Goal: Task Accomplishment & Management: Use online tool/utility

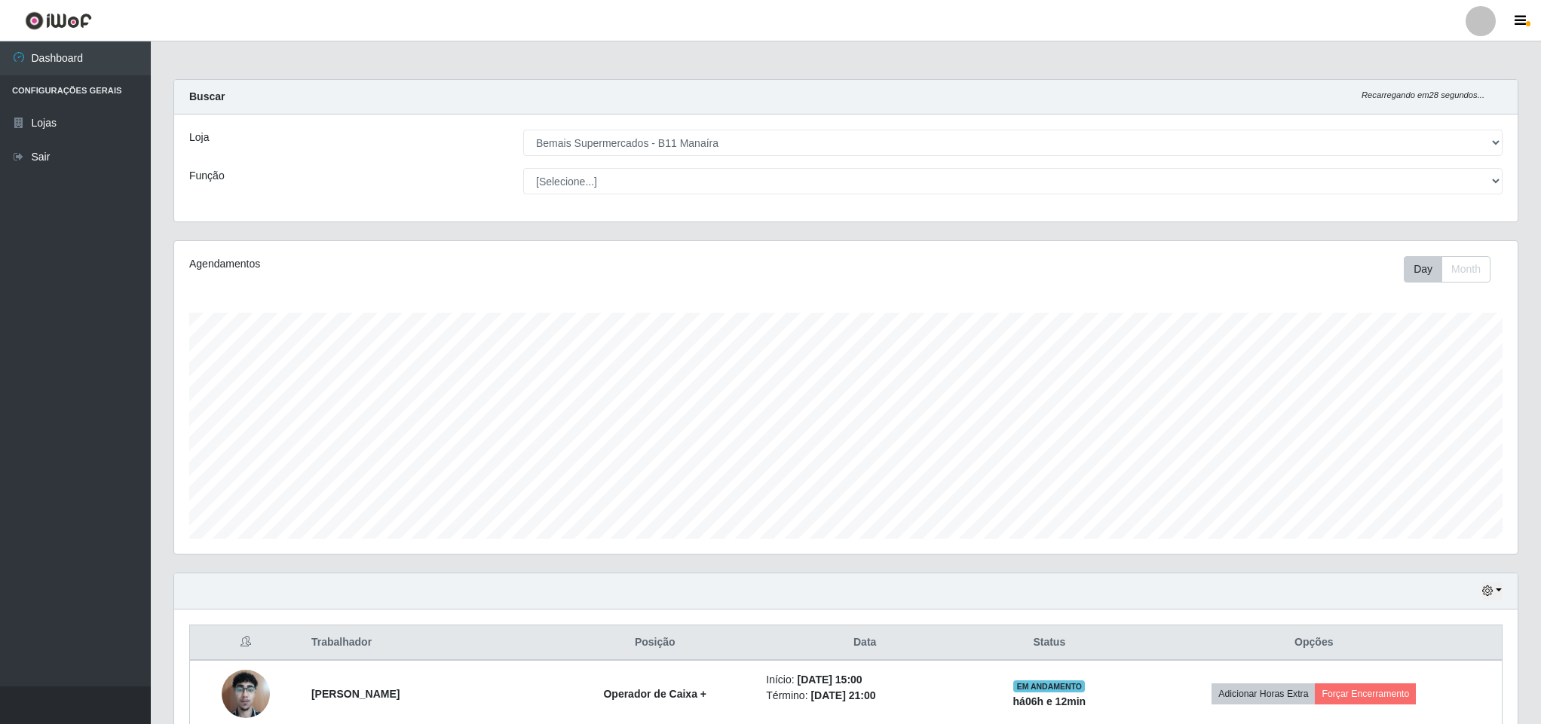
select select "409"
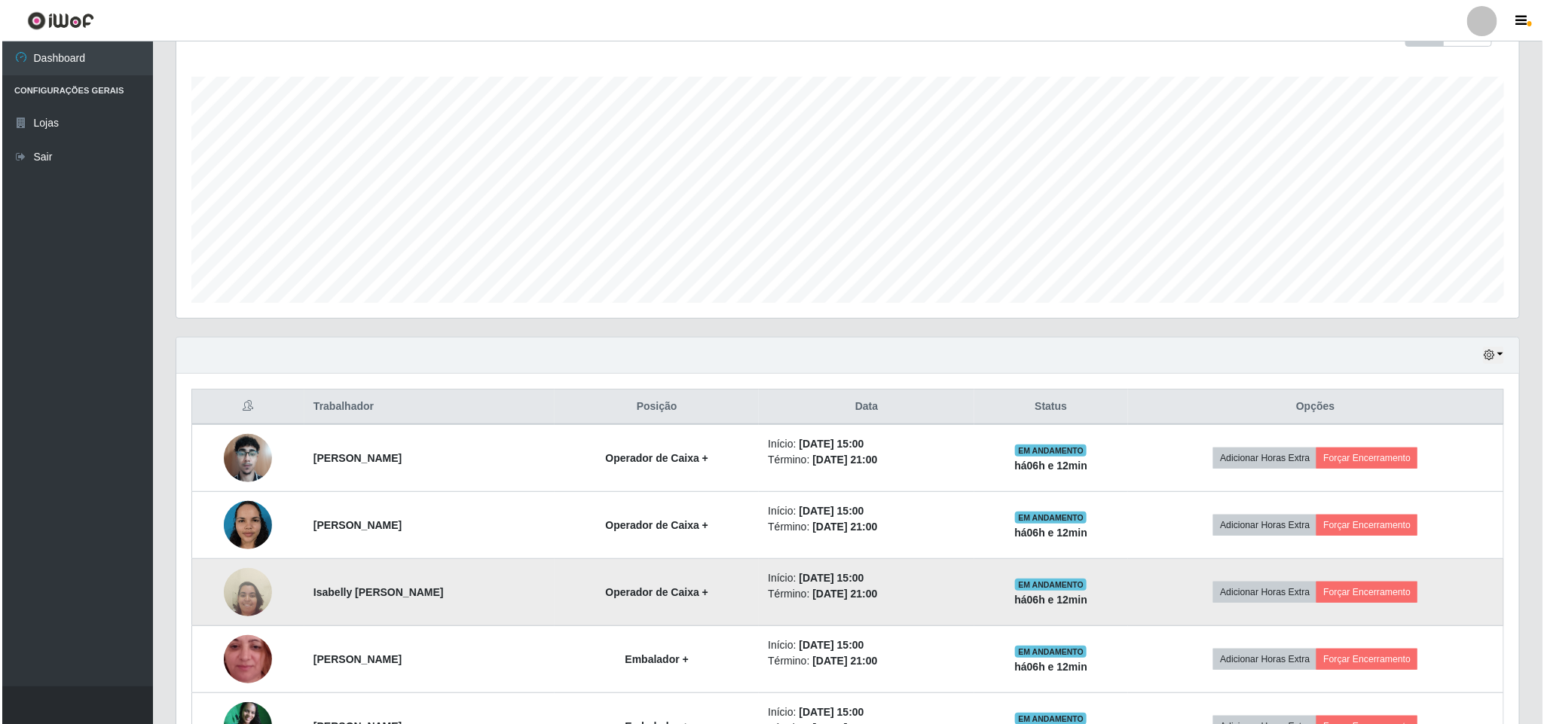
scroll to position [314, 1342]
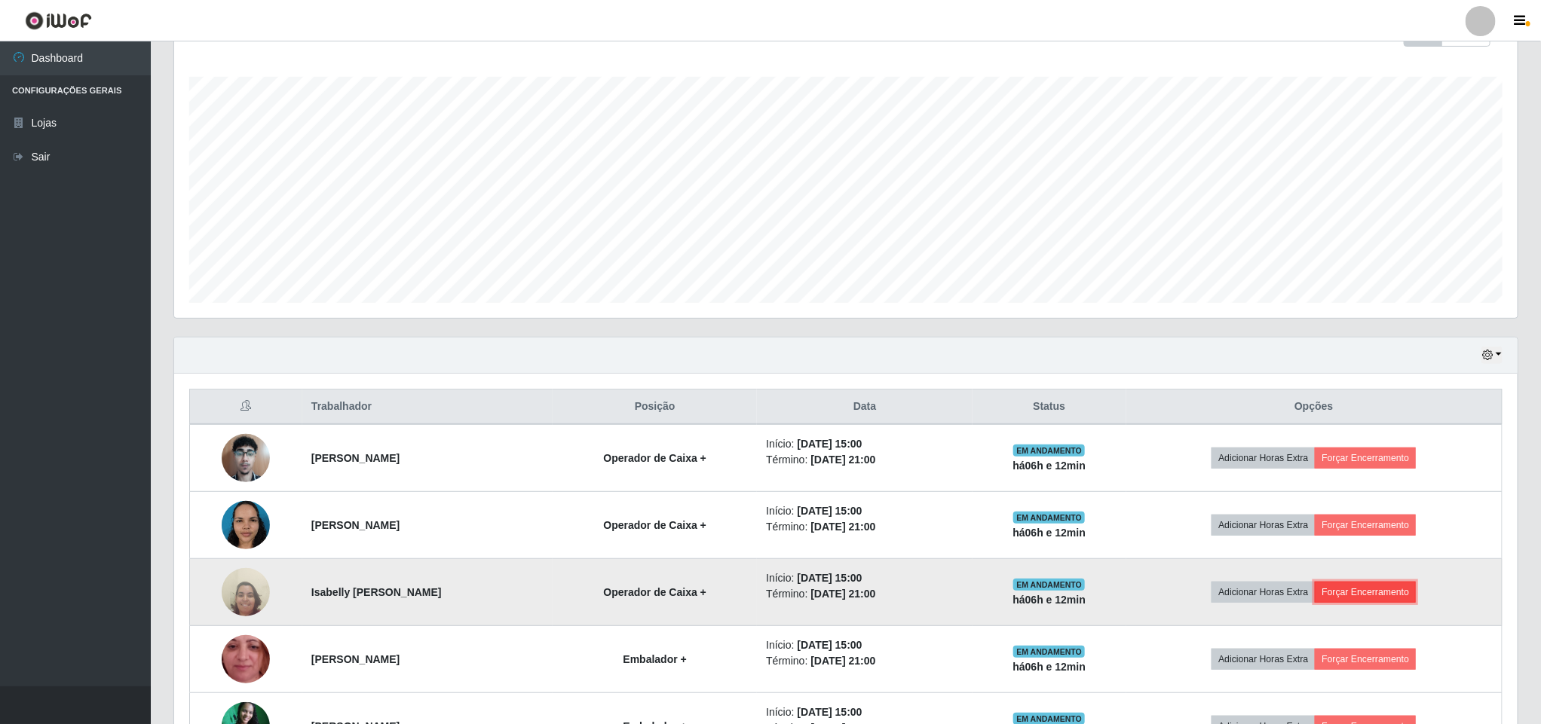
click at [1387, 590] on button "Forçar Encerramento" at bounding box center [1364, 592] width 101 height 21
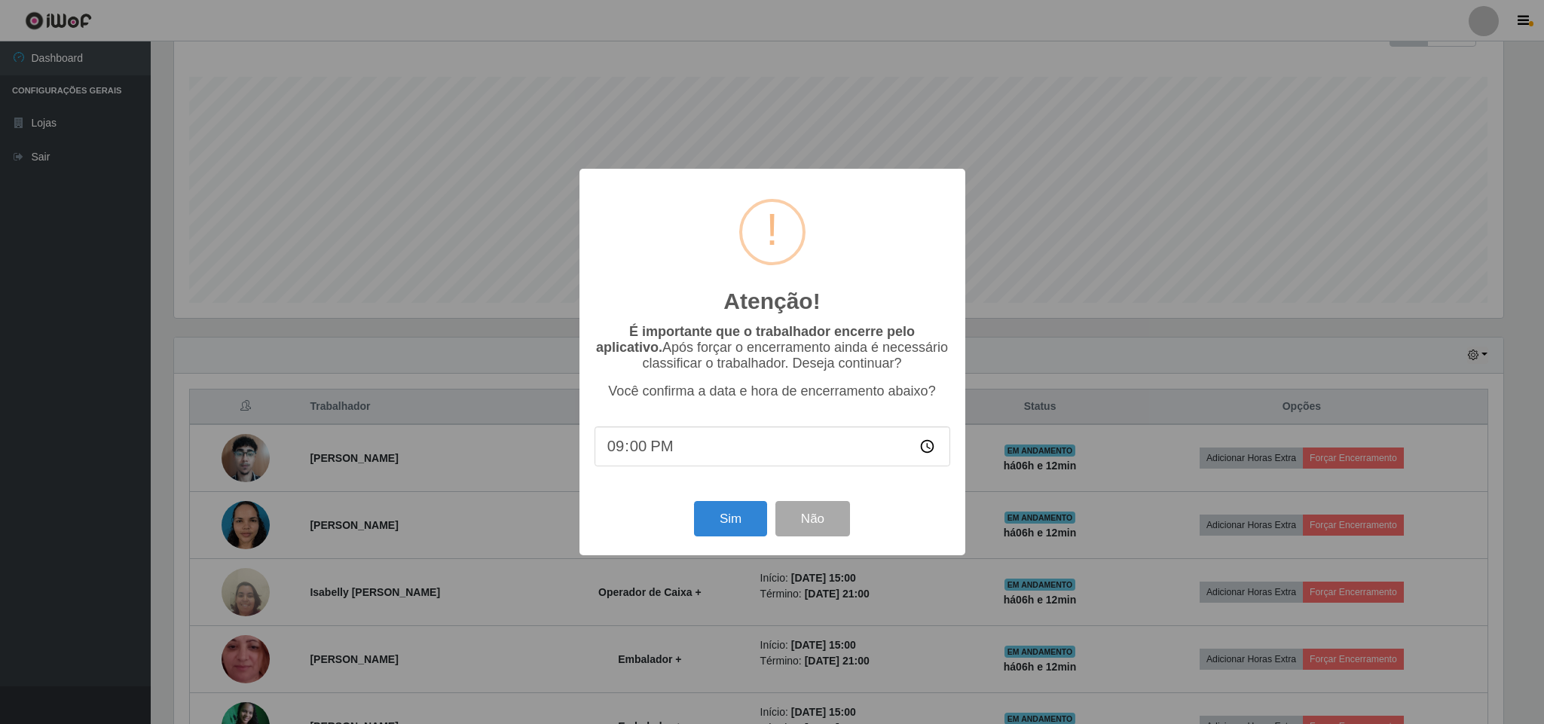
click at [1070, 556] on div "Atenção! × É importante que o trabalhador encerre pelo aplicativo. Após forçar …" at bounding box center [772, 362] width 1544 height 724
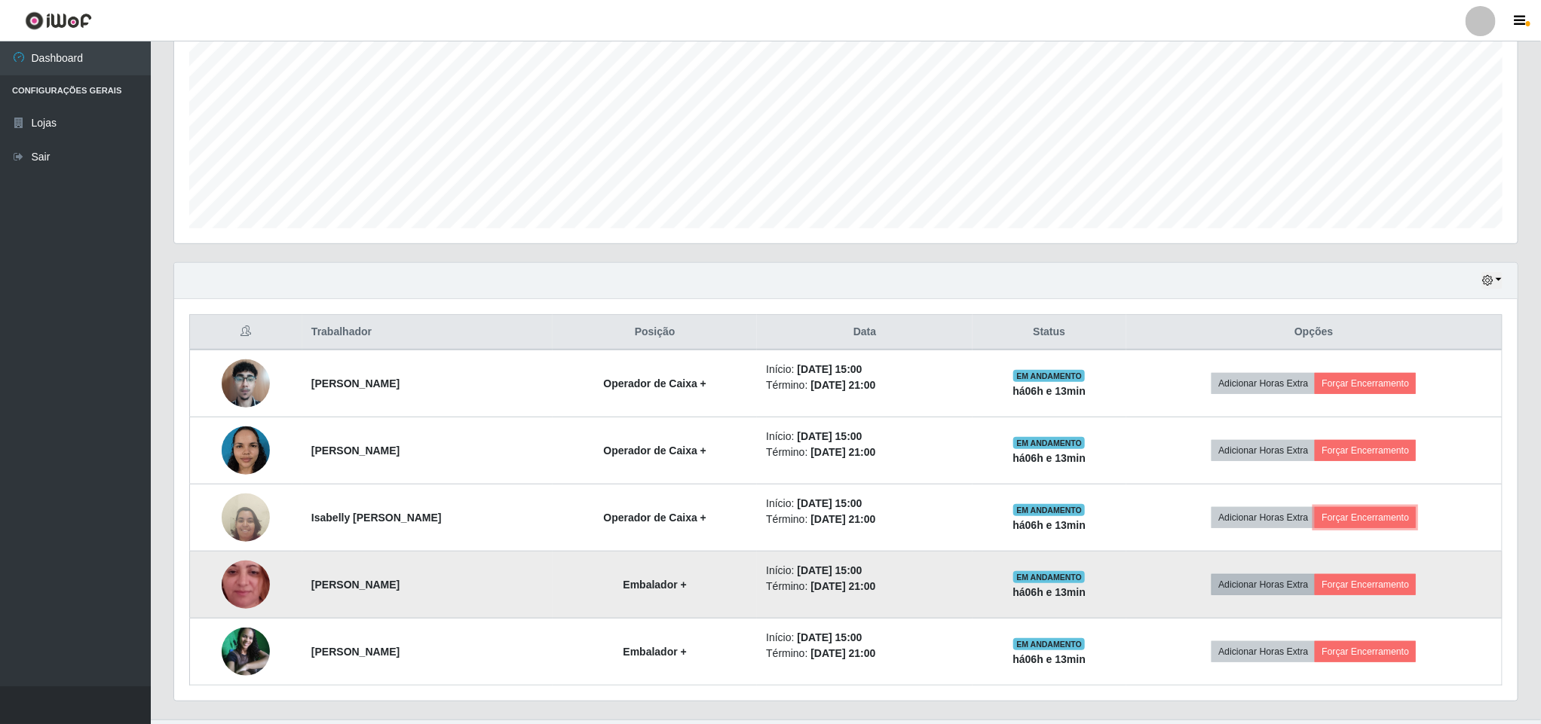
scroll to position [349, 0]
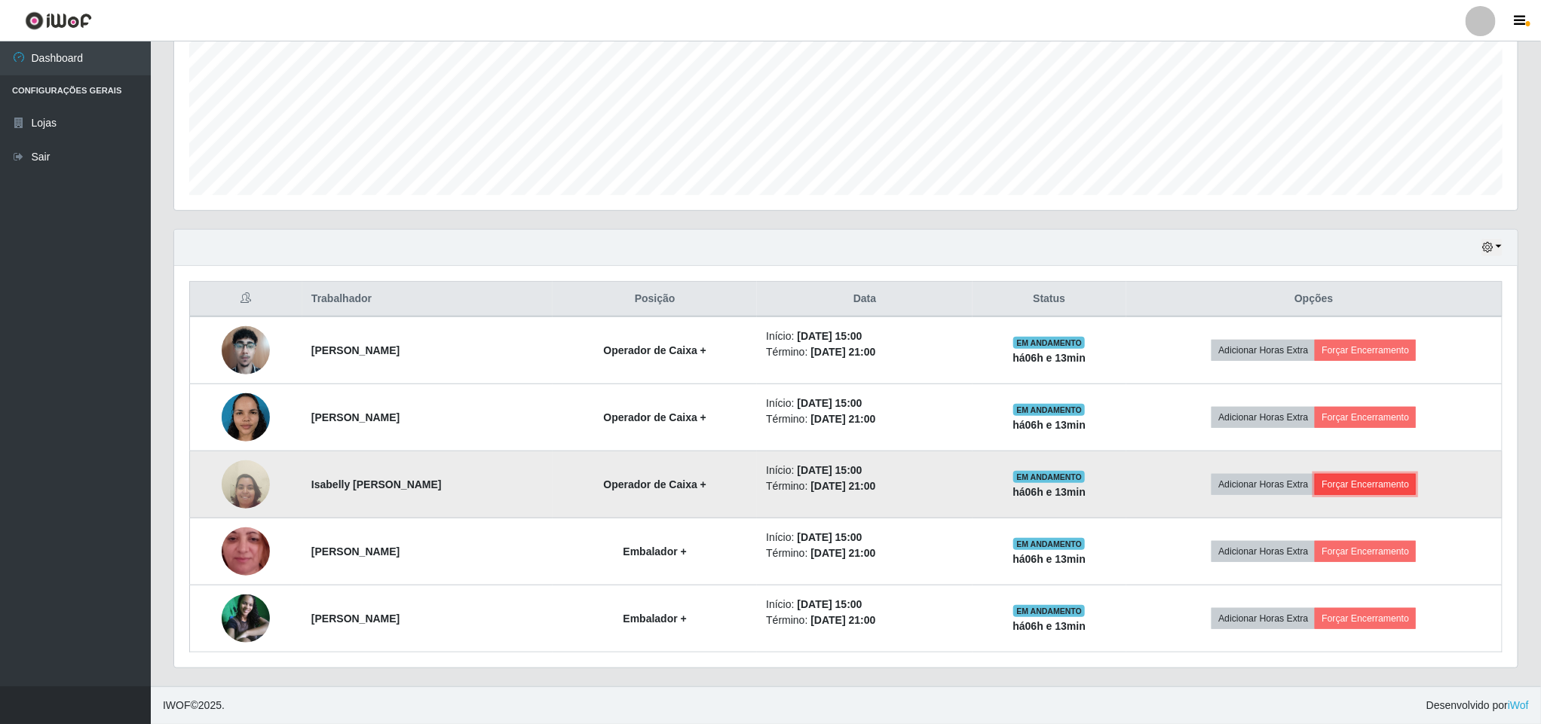
click at [1409, 480] on button "Forçar Encerramento" at bounding box center [1364, 484] width 101 height 21
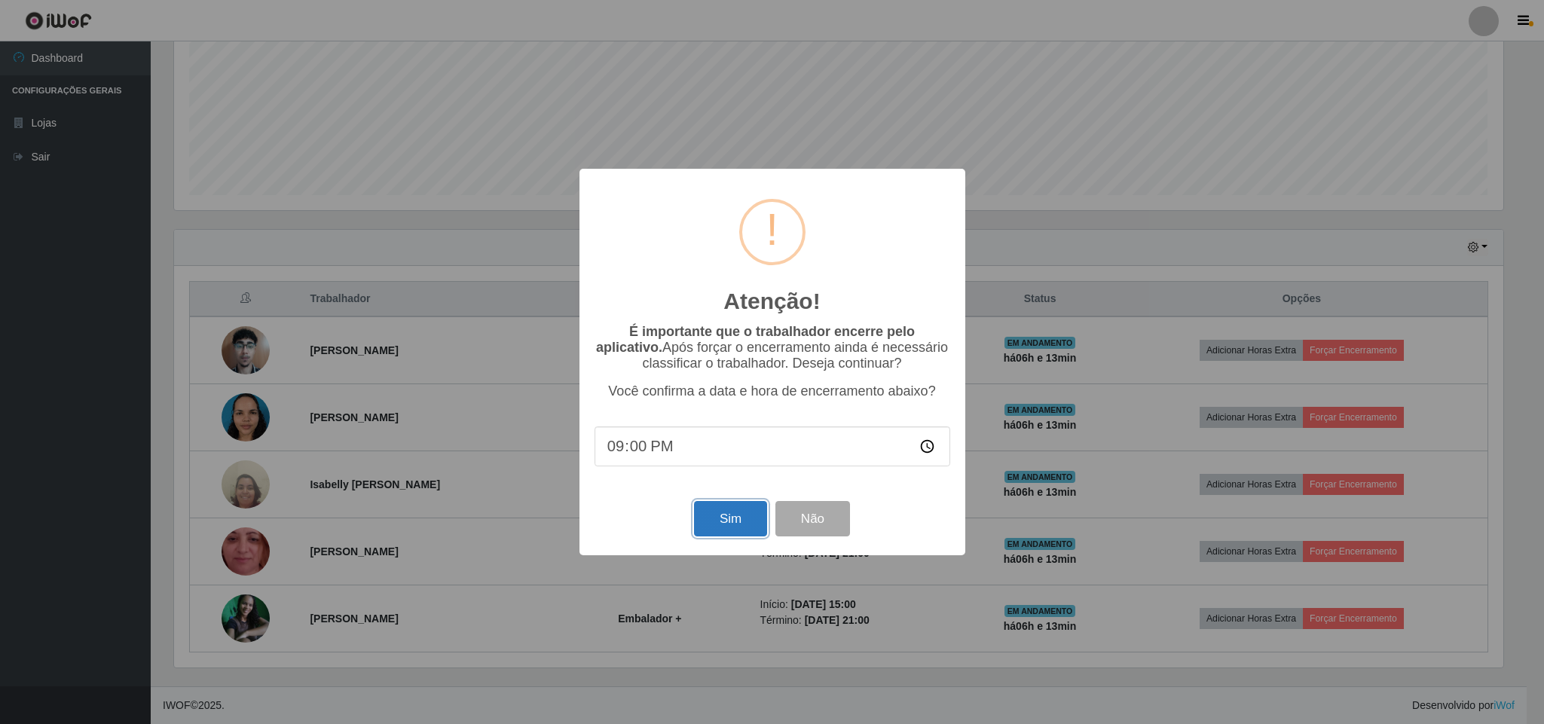
click at [736, 514] on button "Sim" at bounding box center [730, 518] width 73 height 35
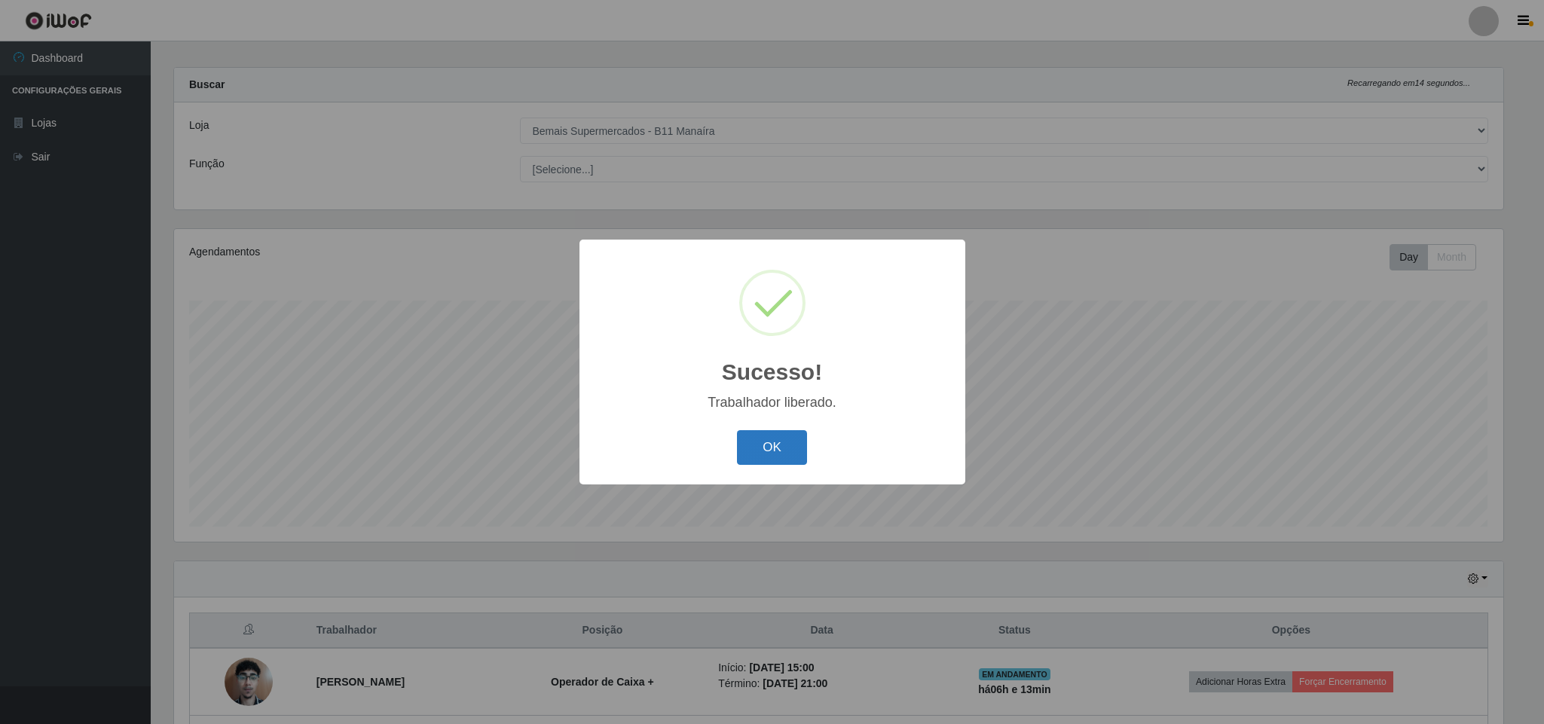
click at [774, 464] on button "OK" at bounding box center [772, 447] width 70 height 35
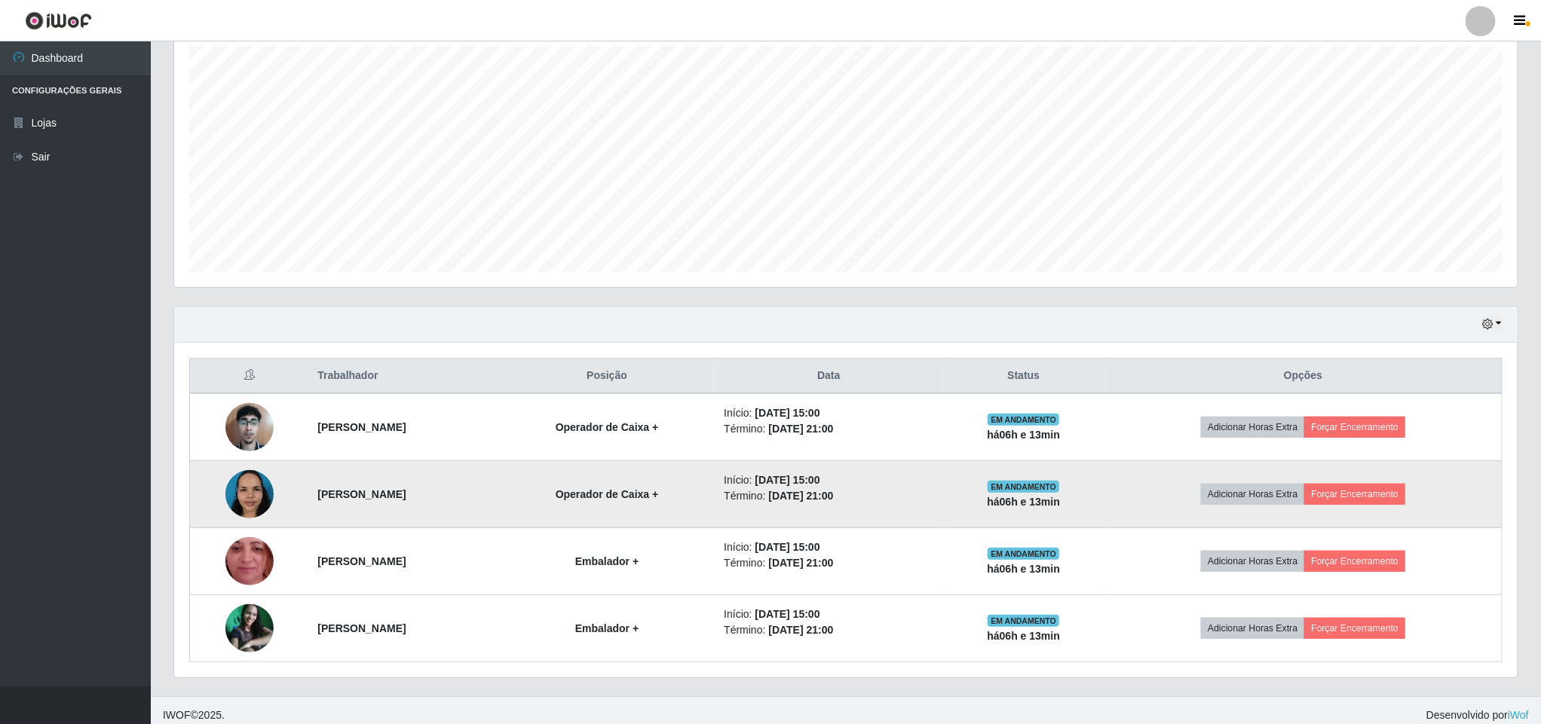
scroll to position [281, 0]
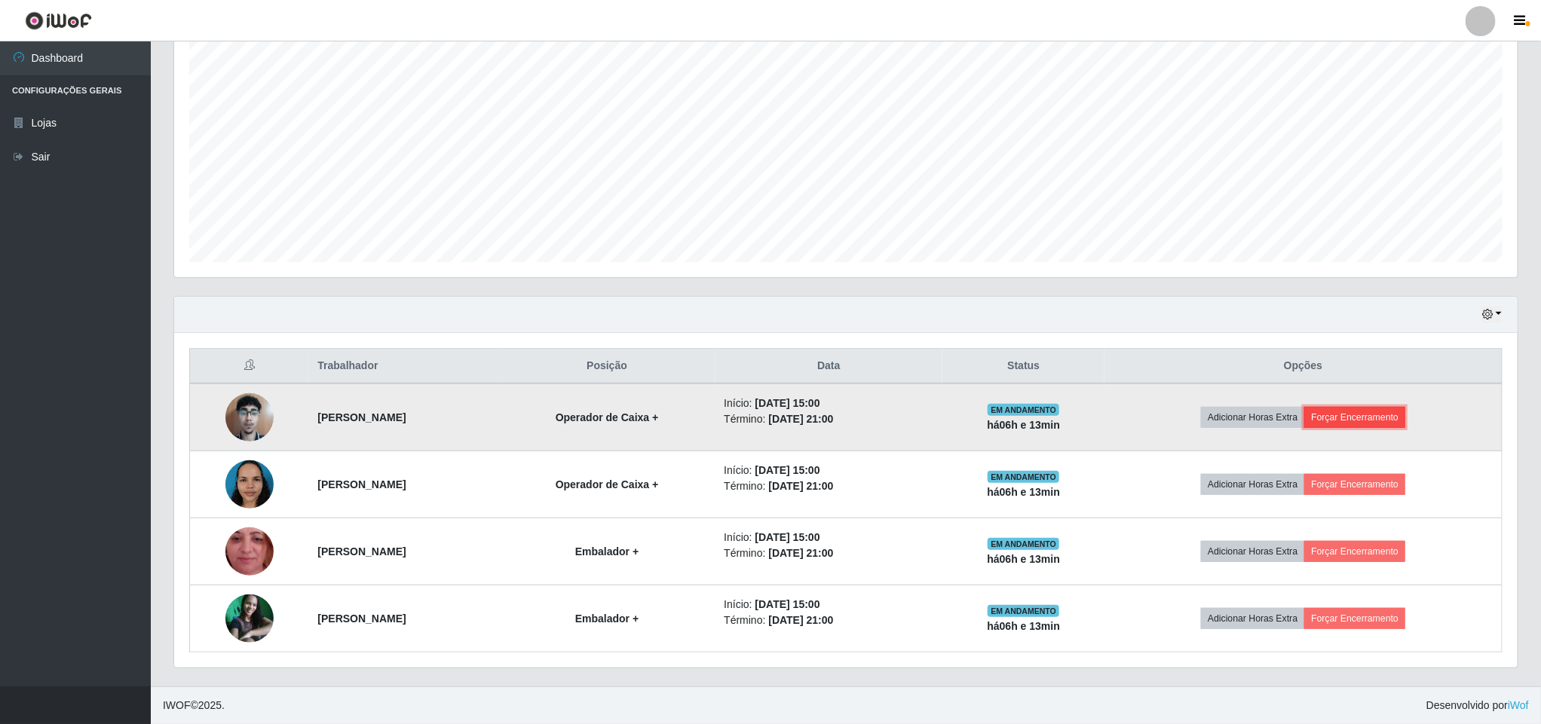
click at [1373, 417] on button "Forçar Encerramento" at bounding box center [1354, 417] width 101 height 21
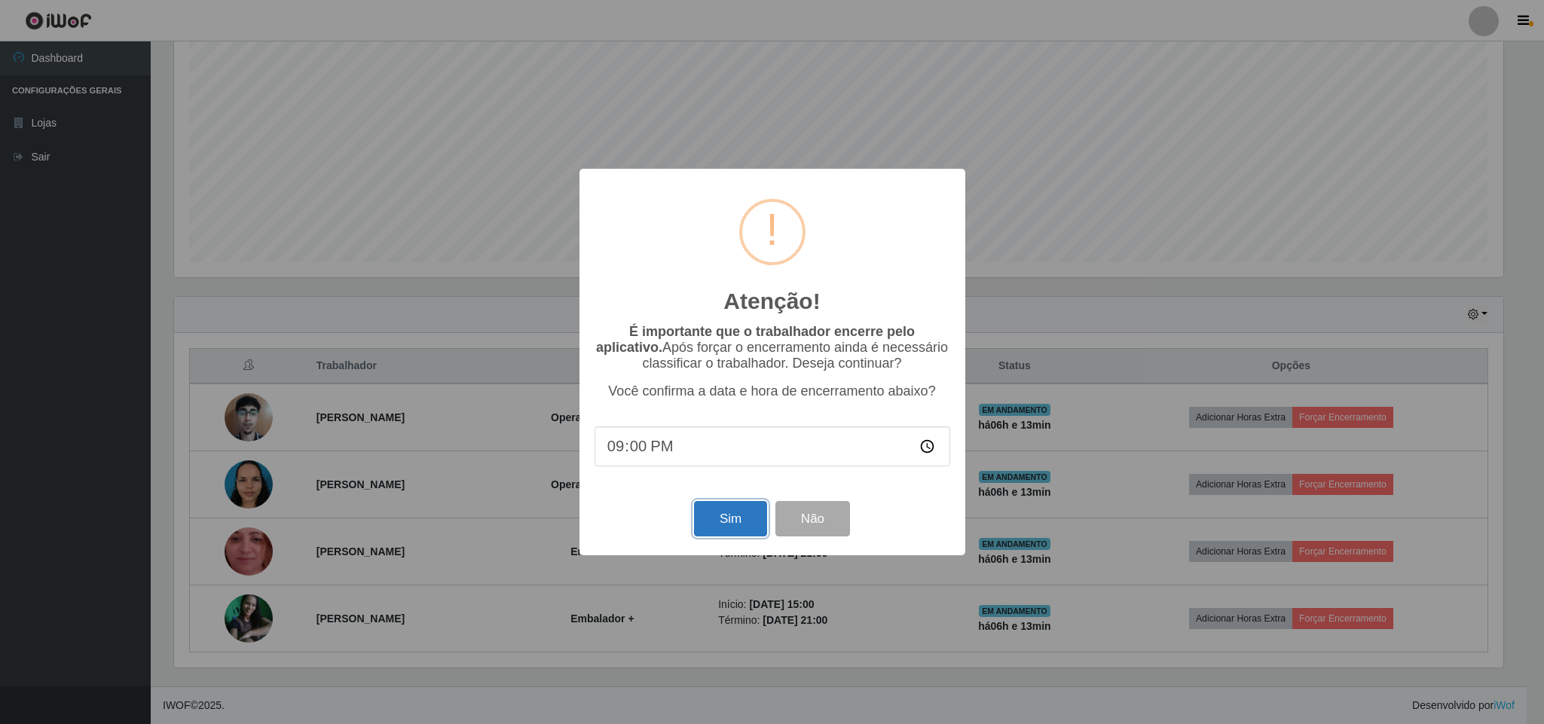
click at [749, 521] on button "Sim" at bounding box center [730, 518] width 73 height 35
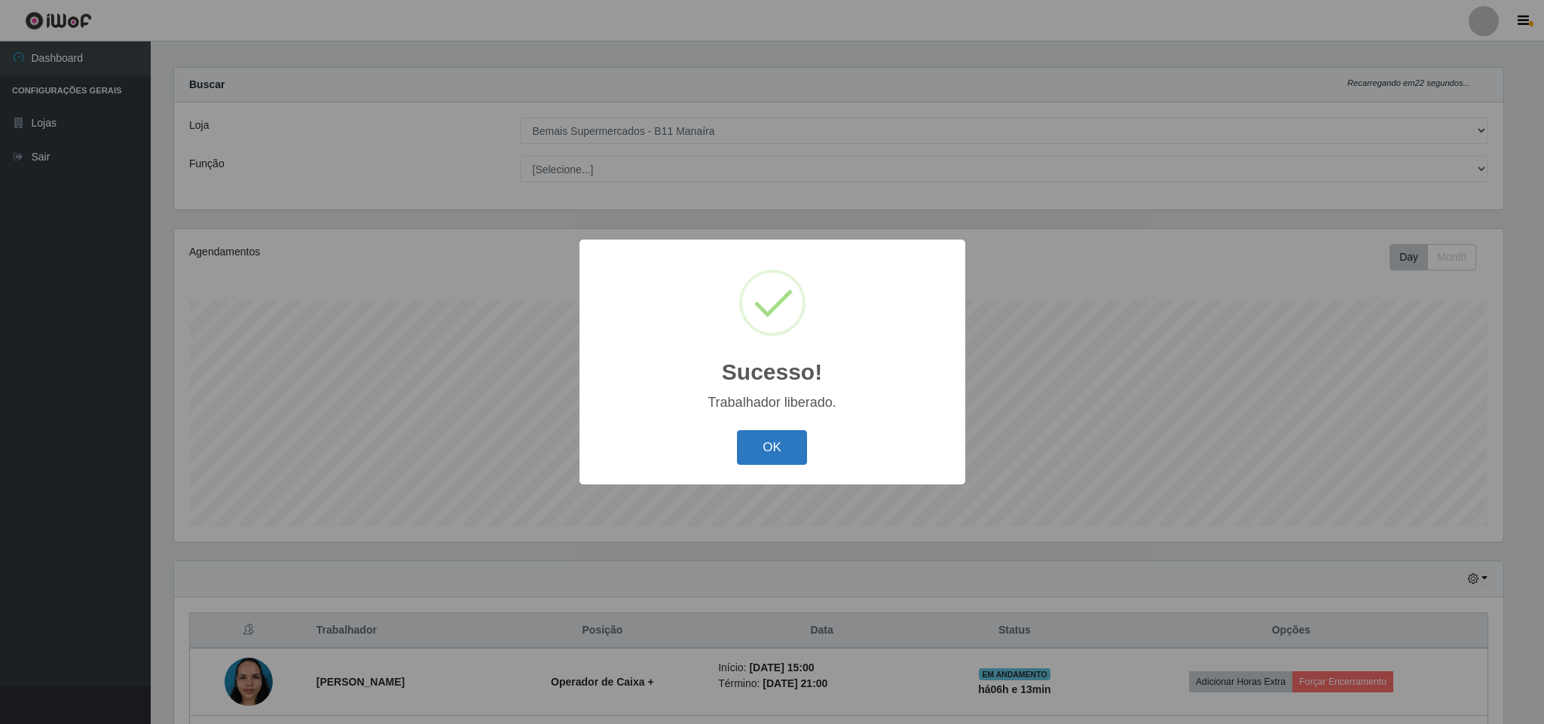
click at [788, 458] on button "OK" at bounding box center [772, 447] width 70 height 35
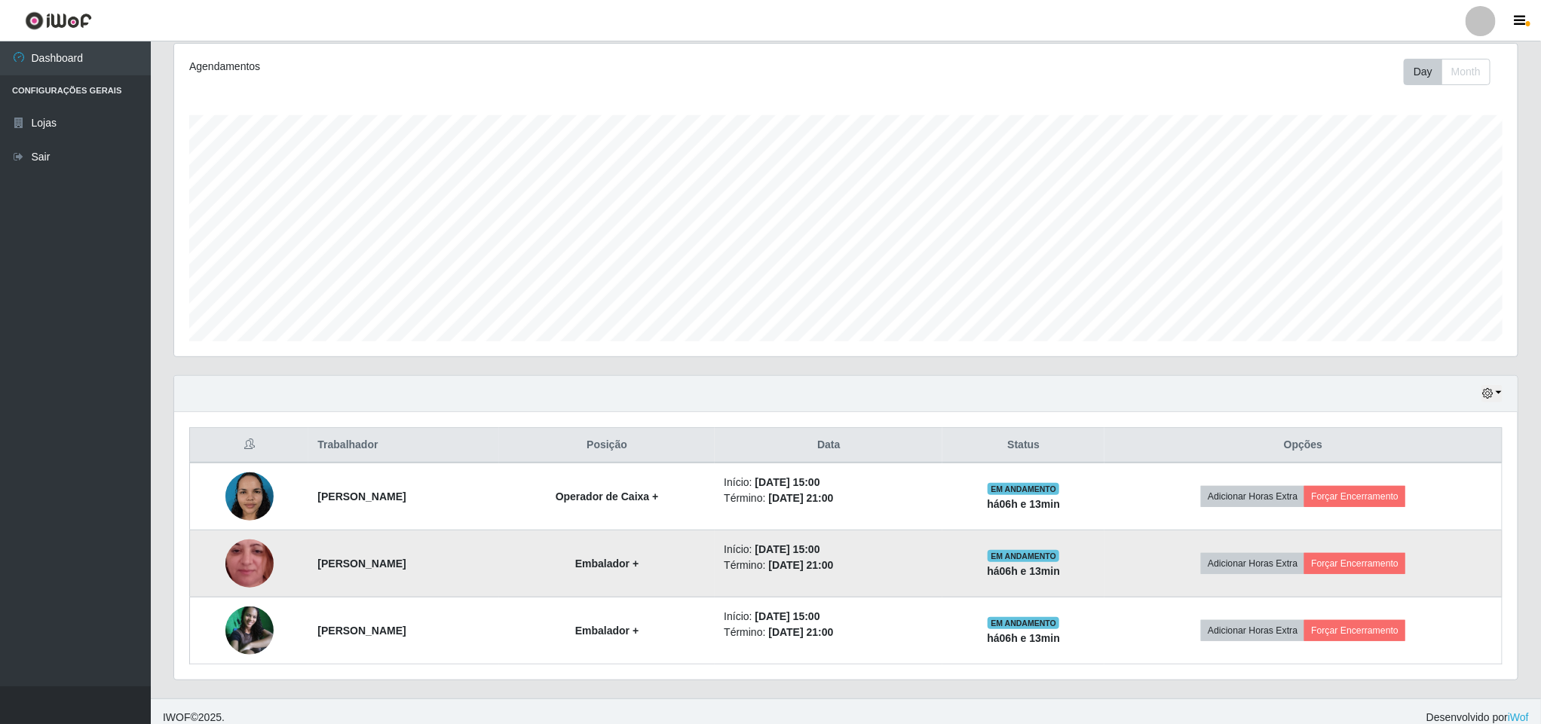
scroll to position [215, 0]
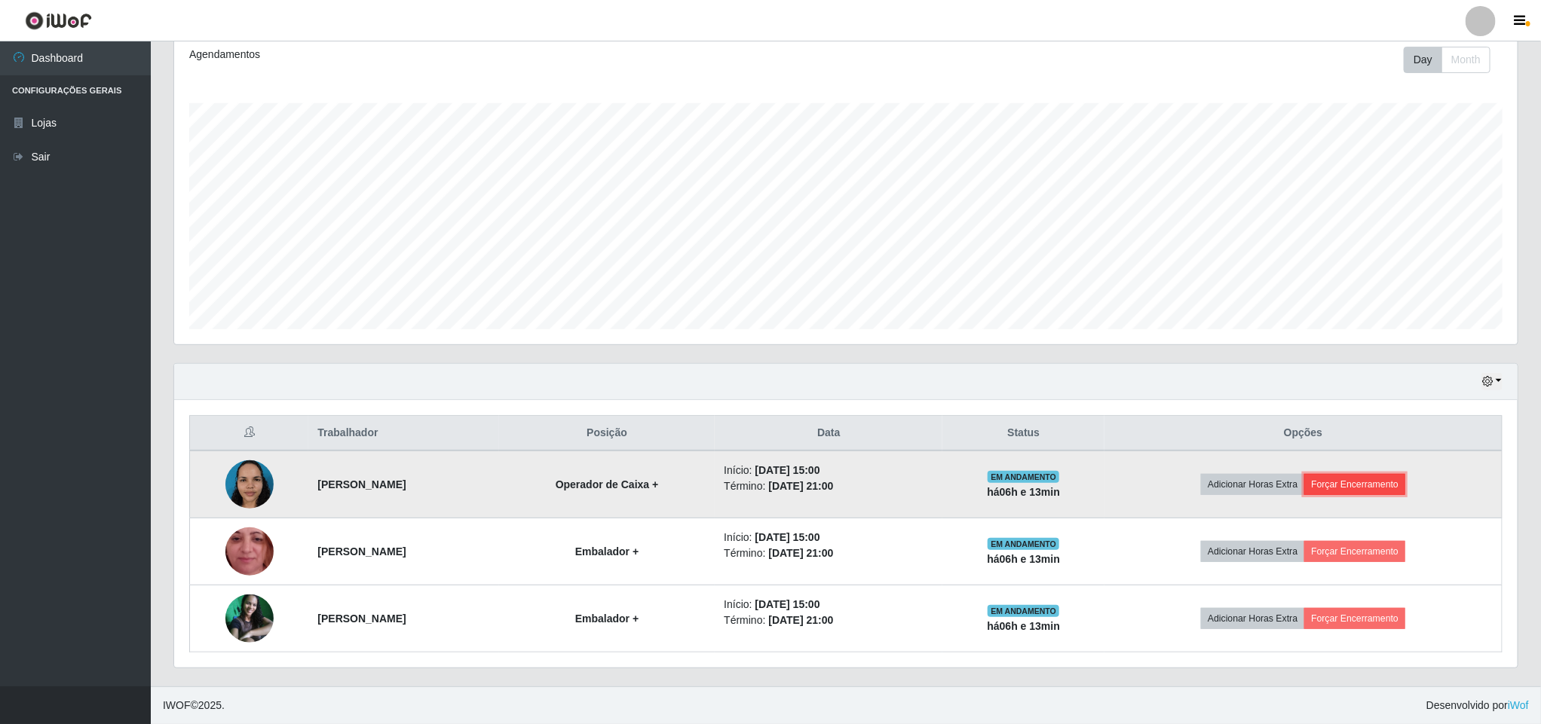
click at [1359, 482] on button "Forçar Encerramento" at bounding box center [1354, 484] width 101 height 21
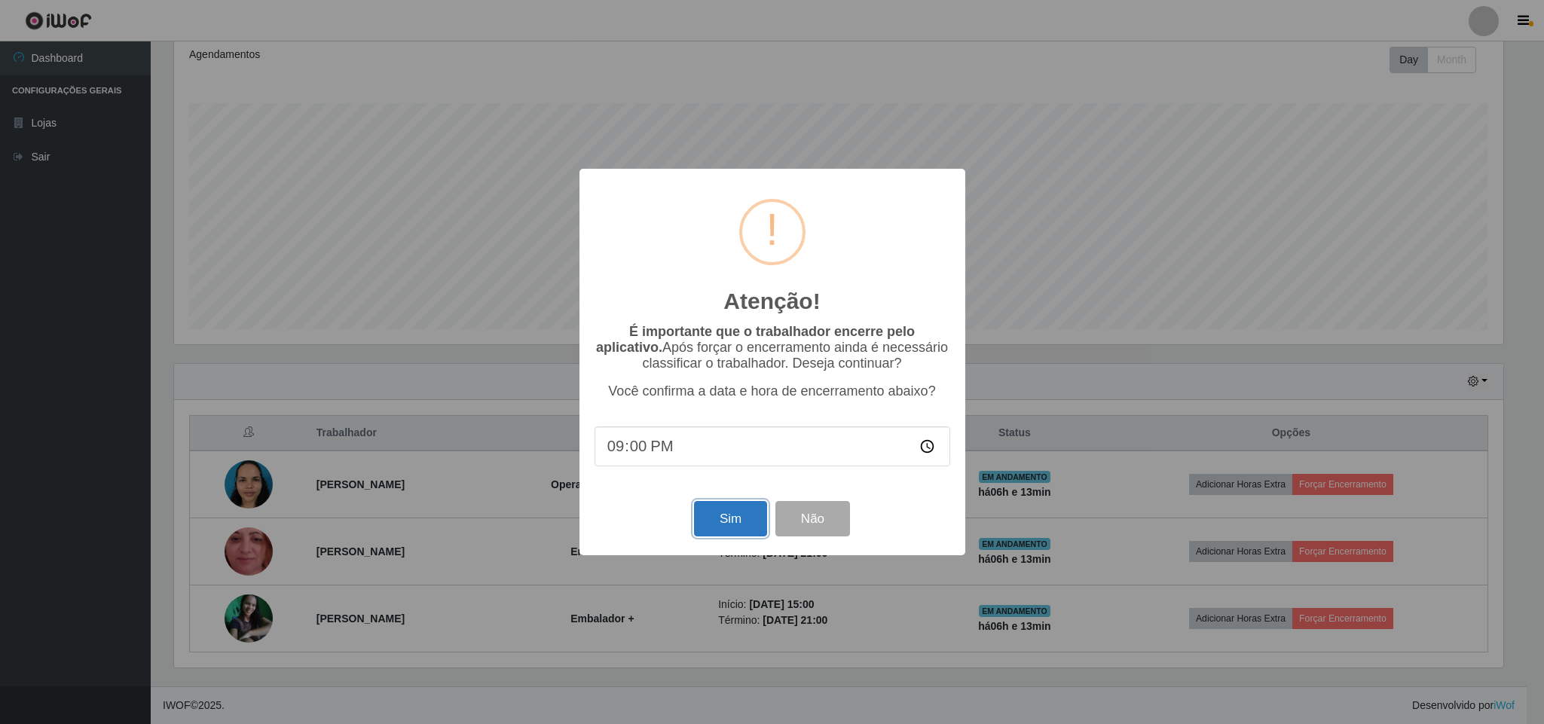
click at [721, 514] on button "Sim" at bounding box center [730, 518] width 73 height 35
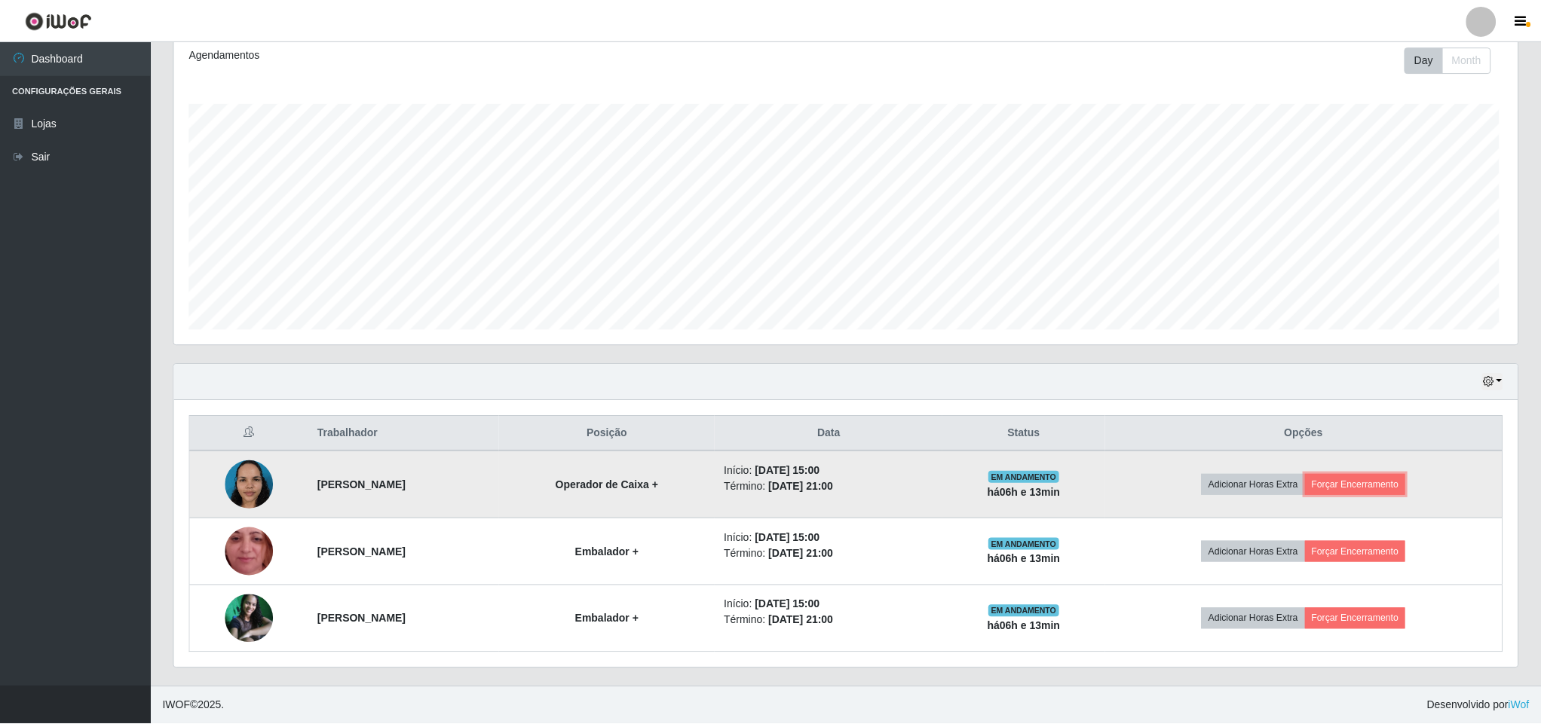
scroll to position [0, 0]
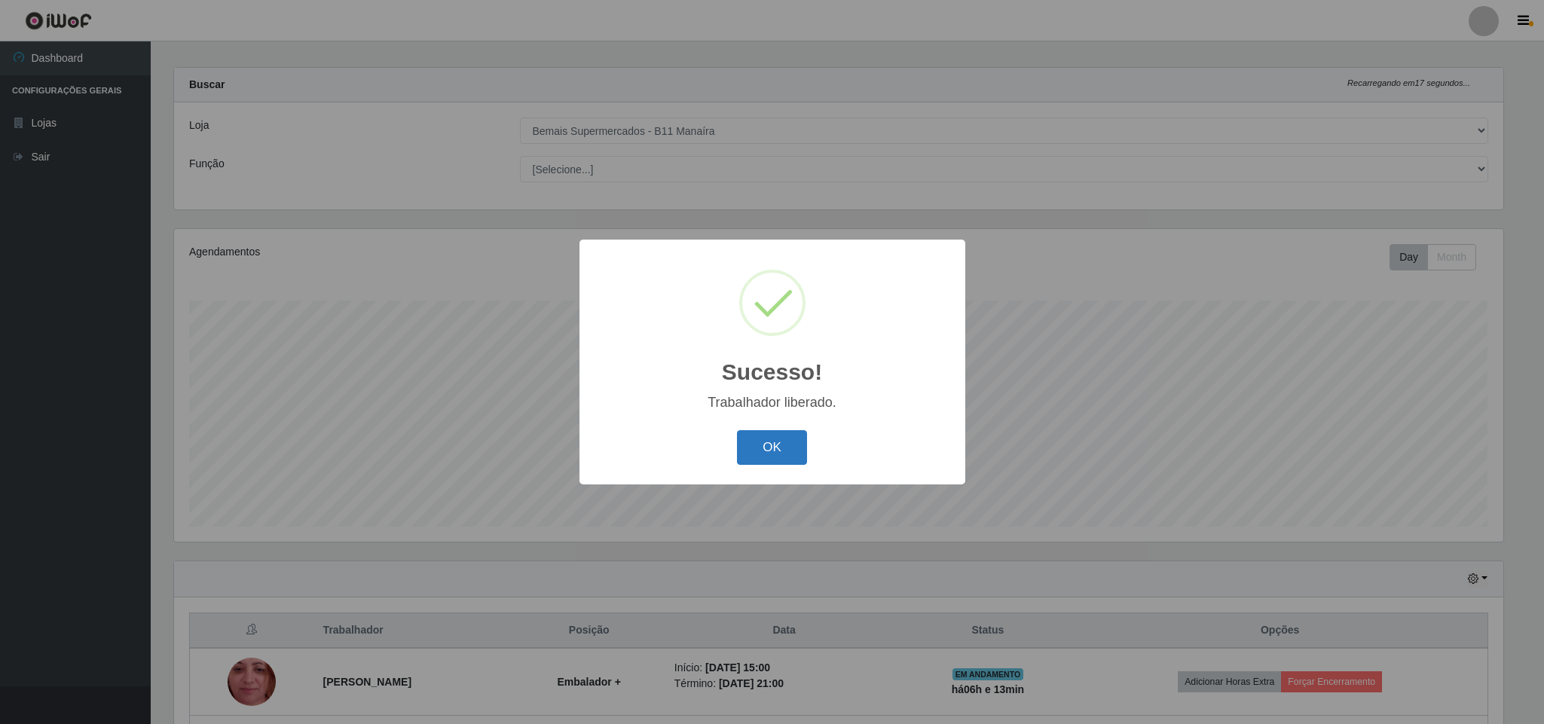
click at [783, 444] on button "OK" at bounding box center [772, 447] width 70 height 35
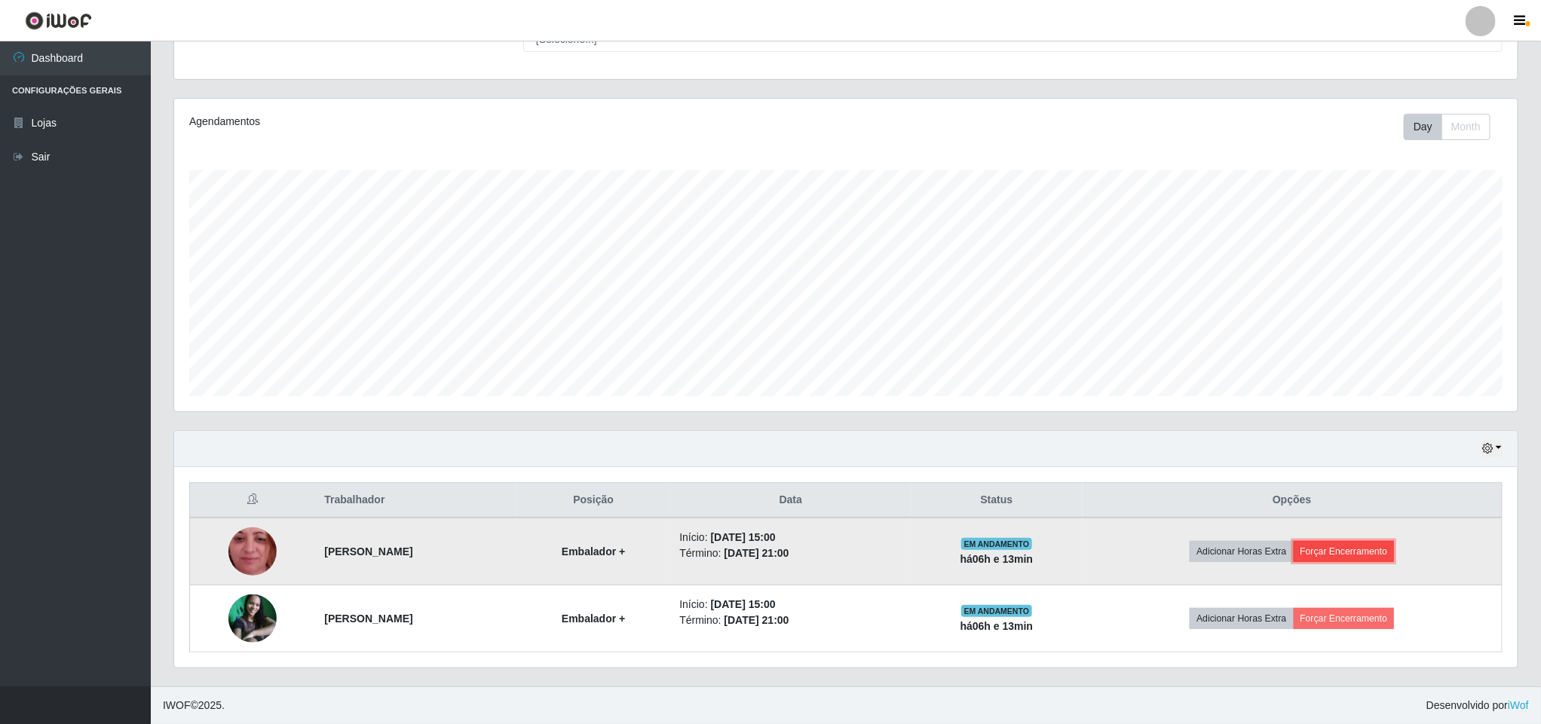
click at [1382, 547] on button "Forçar Encerramento" at bounding box center [1343, 551] width 101 height 21
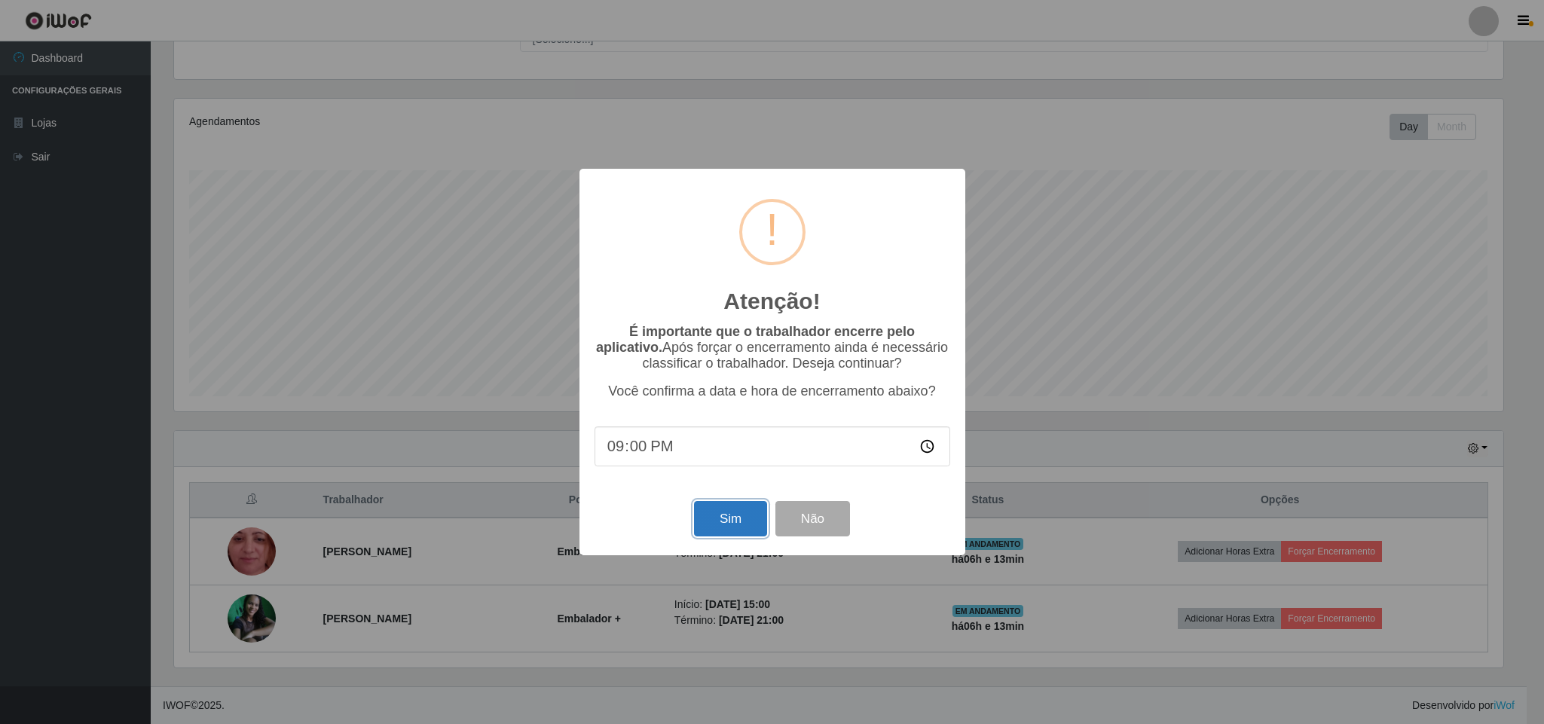
click at [708, 522] on button "Sim" at bounding box center [730, 518] width 73 height 35
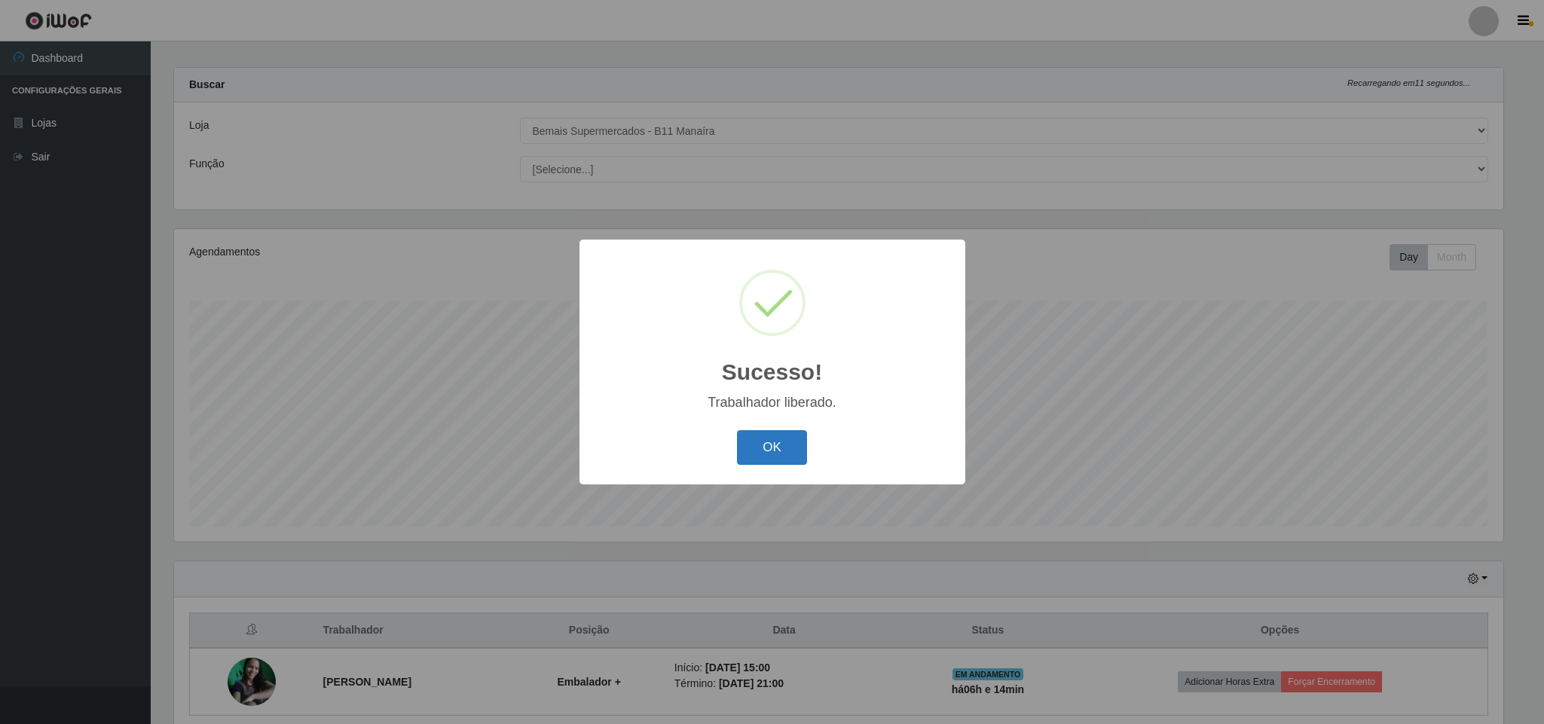
click at [751, 448] on button "OK" at bounding box center [772, 447] width 70 height 35
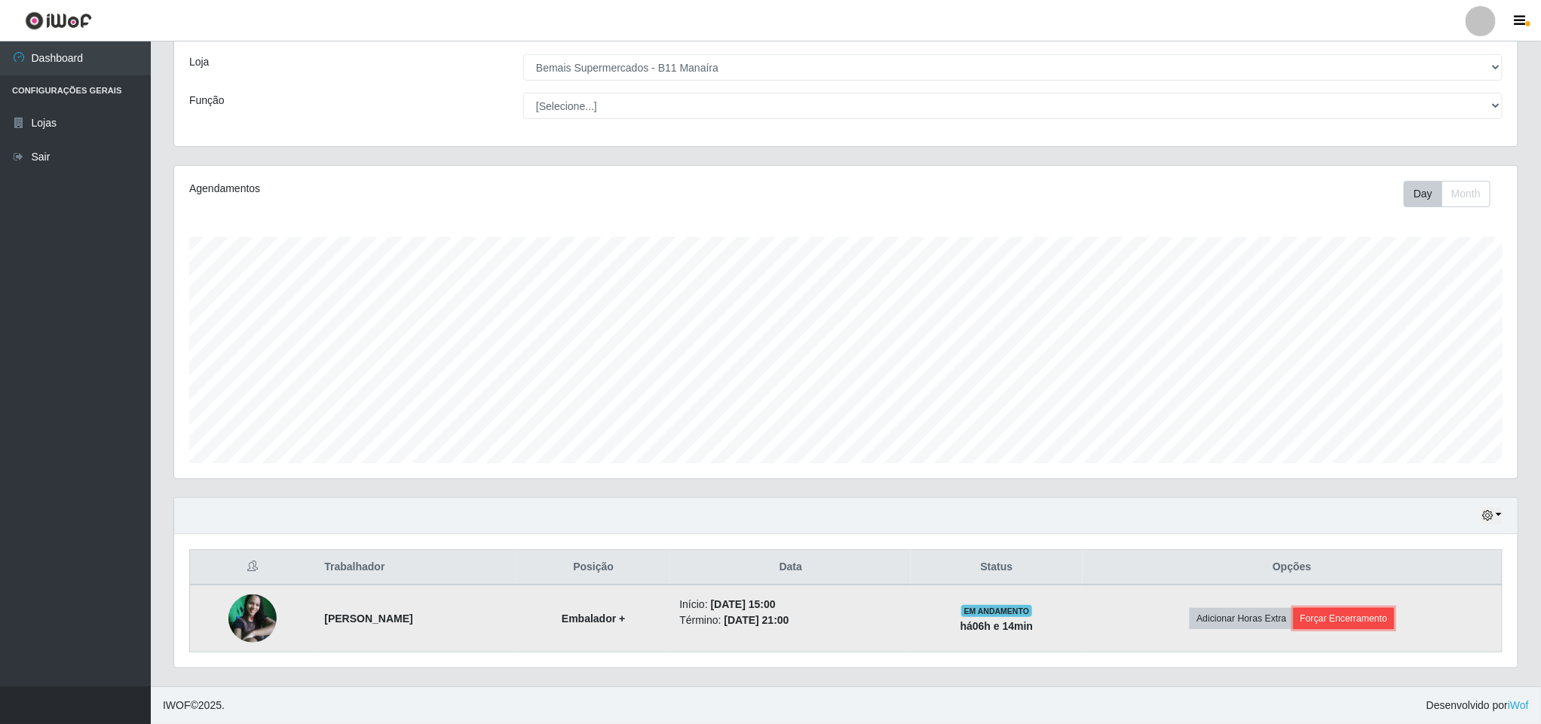
click at [1360, 611] on button "Forçar Encerramento" at bounding box center [1343, 618] width 101 height 21
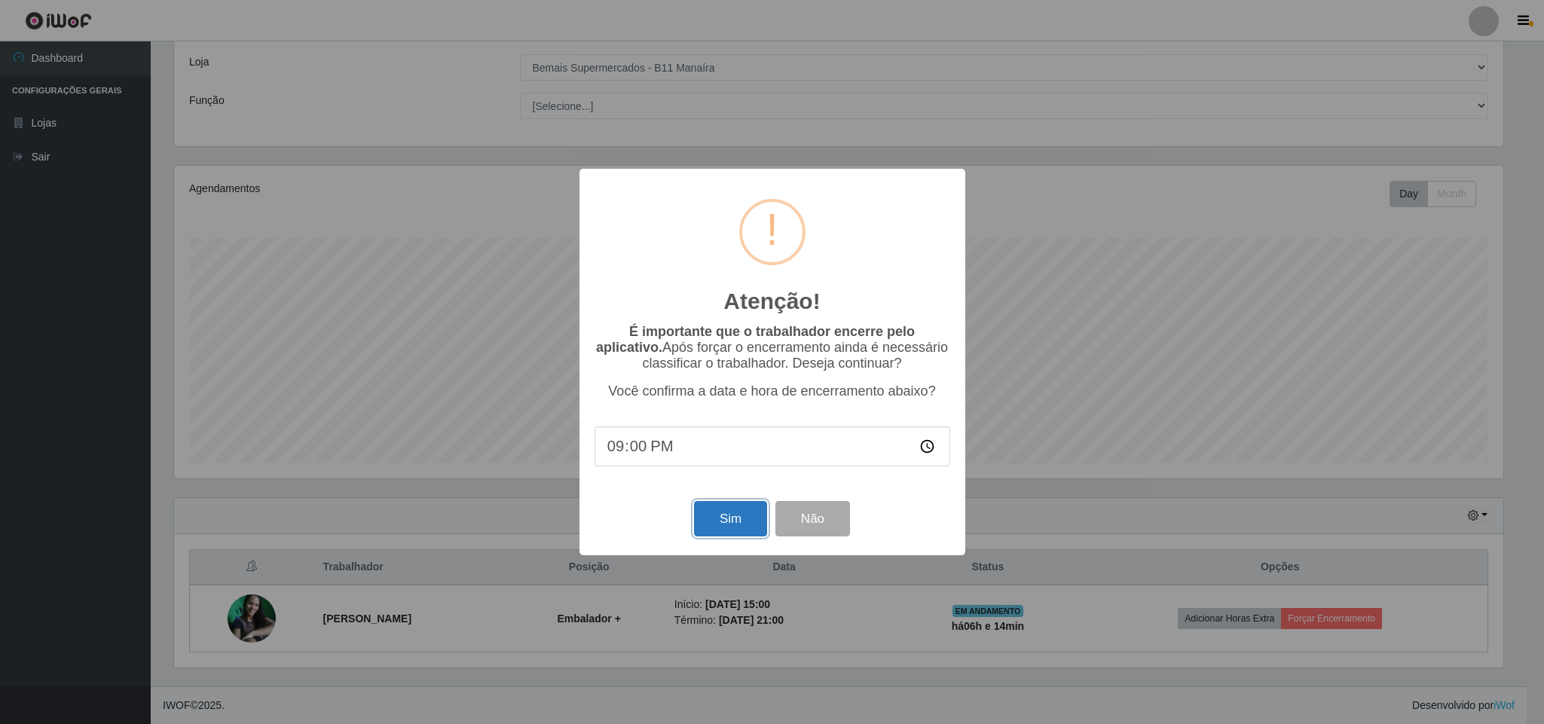
click at [742, 522] on button "Sim" at bounding box center [730, 518] width 73 height 35
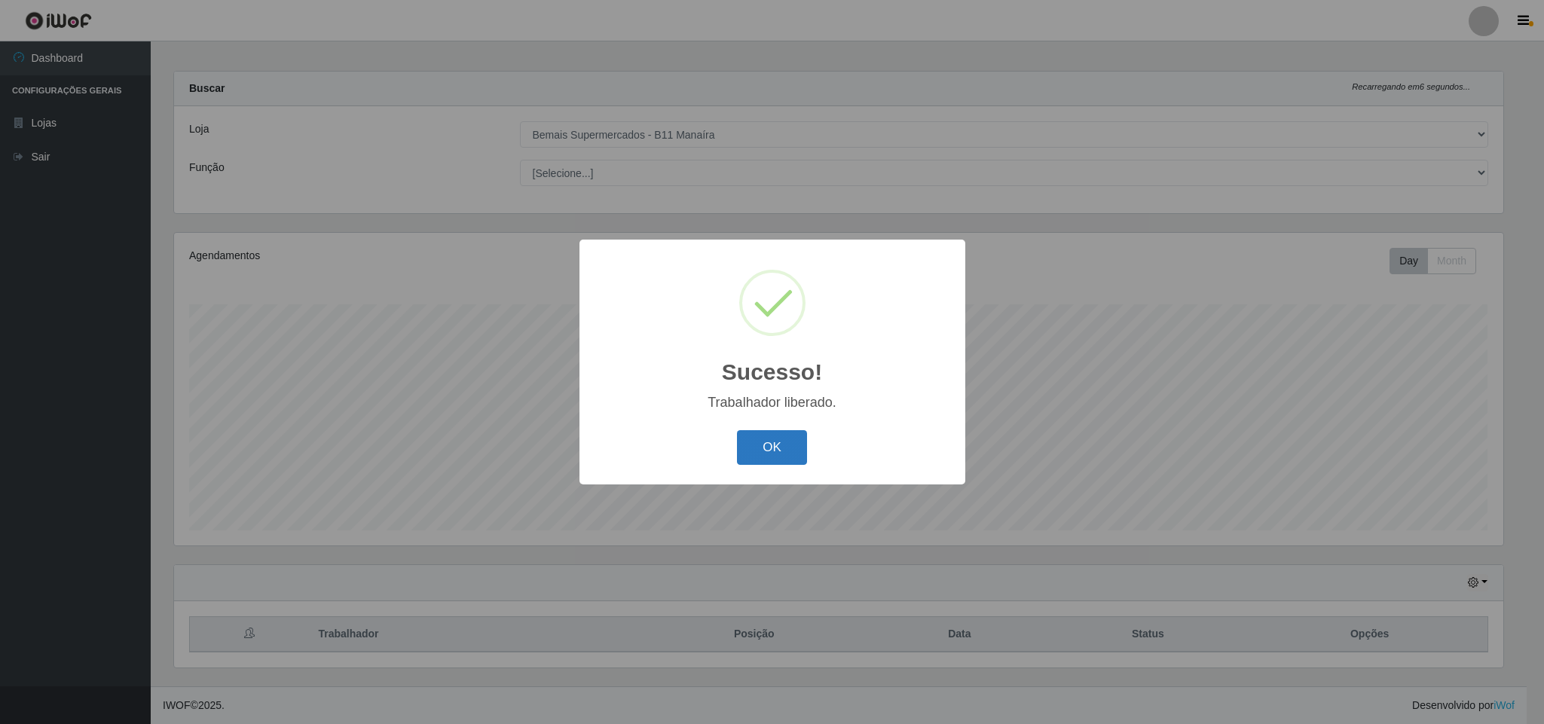
click at [764, 443] on button "OK" at bounding box center [772, 447] width 70 height 35
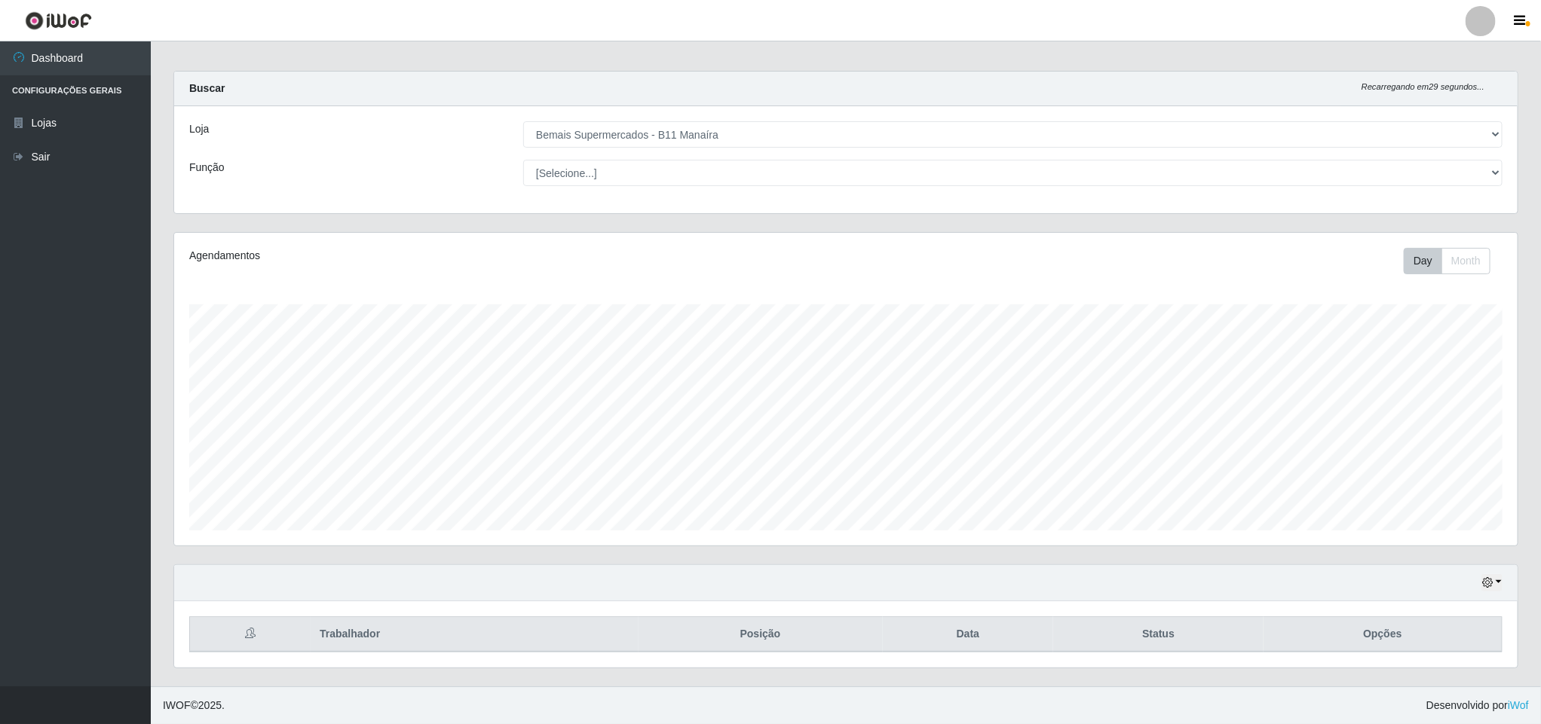
scroll to position [12, 0]
